Goal: Information Seeking & Learning: Learn about a topic

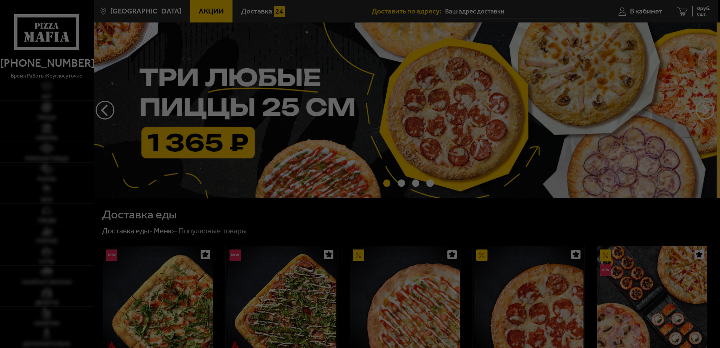
type input "[STREET_ADDRESS]"
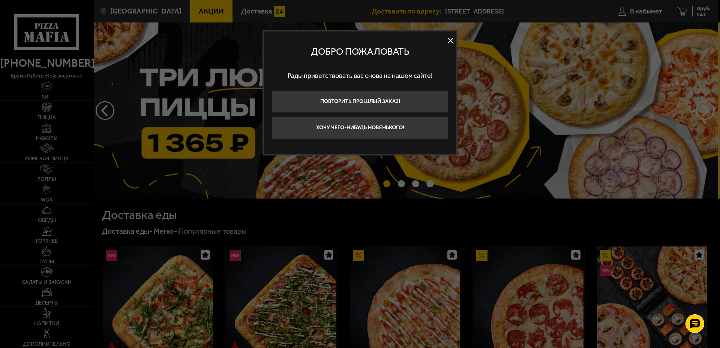
click at [452, 41] on button at bounding box center [450, 40] width 11 height 11
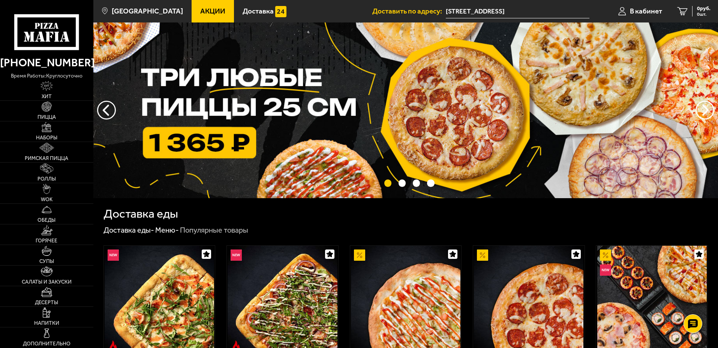
click at [202, 17] on link "Акции" at bounding box center [213, 11] width 42 height 23
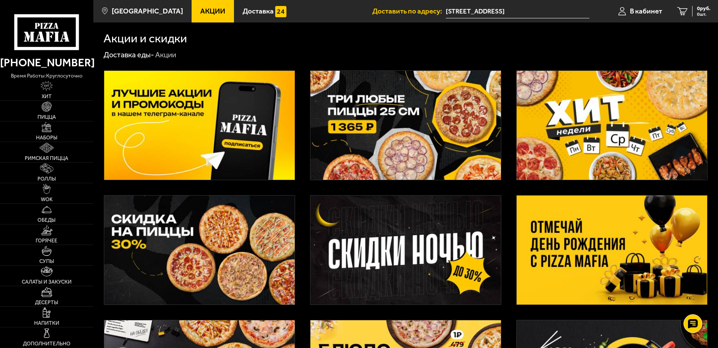
click at [569, 223] on img at bounding box center [612, 250] width 191 height 109
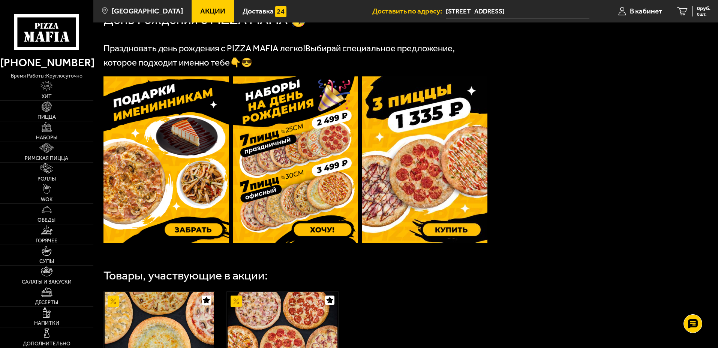
scroll to position [188, 0]
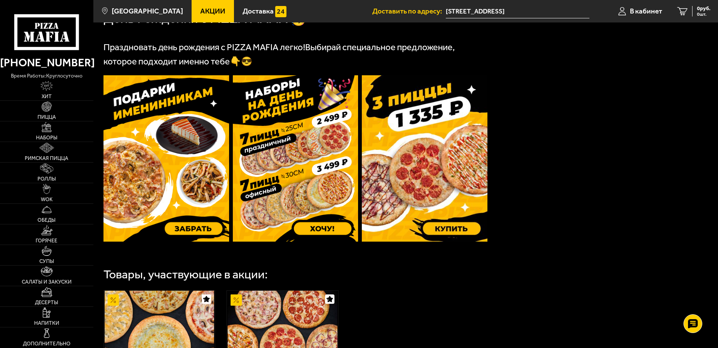
click at [260, 128] on img at bounding box center [296, 158] width 126 height 167
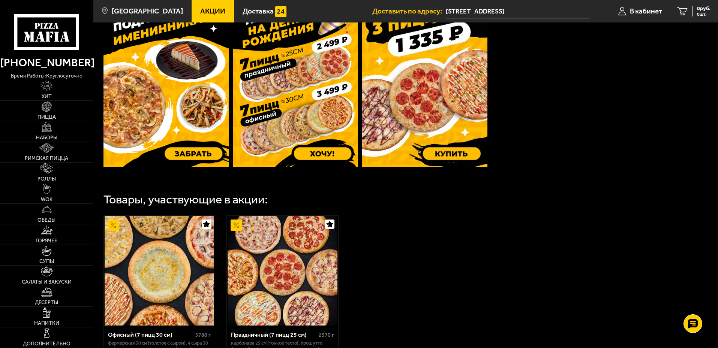
scroll to position [225, 0]
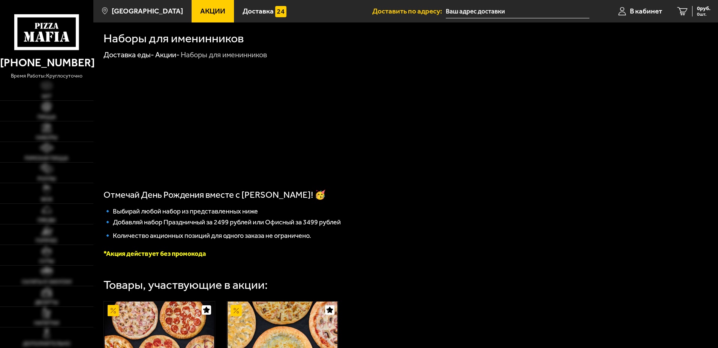
type input "[STREET_ADDRESS]"
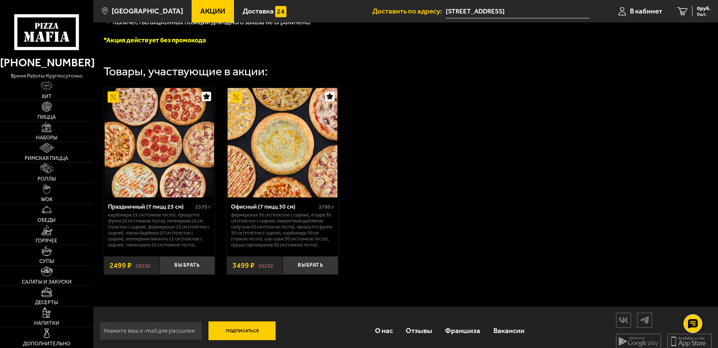
scroll to position [225, 0]
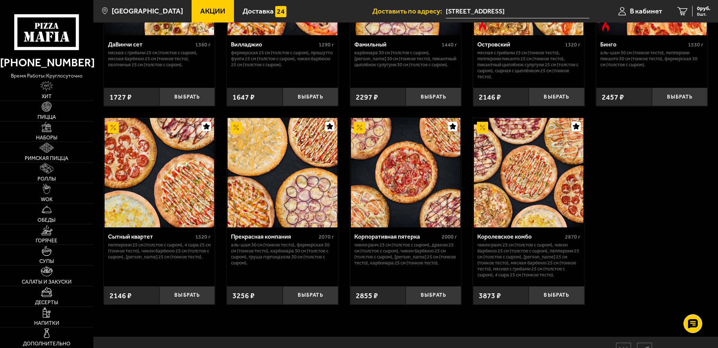
scroll to position [721, 0]
